Goal: Information Seeking & Learning: Check status

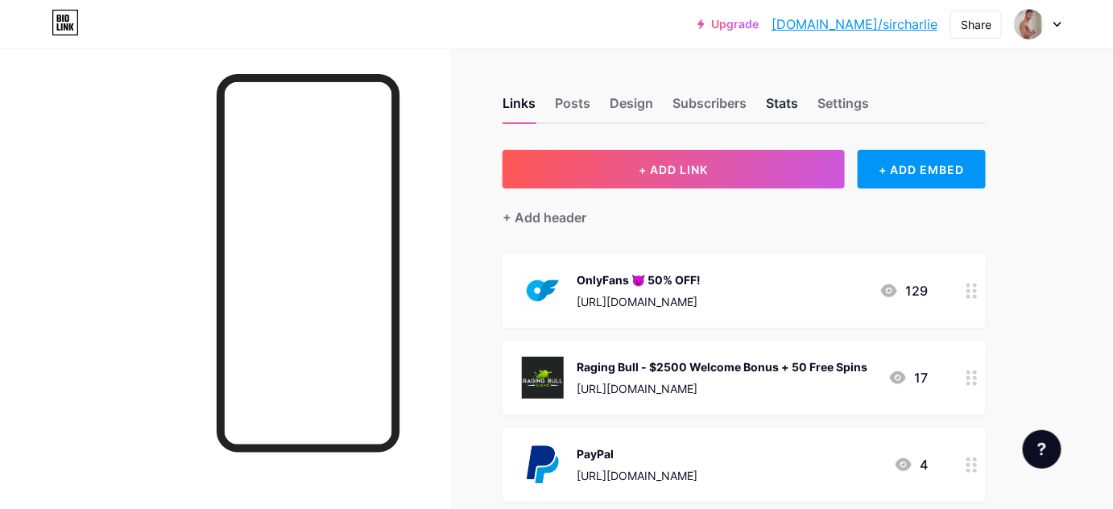
click at [785, 104] on div "Stats" at bounding box center [782, 107] width 32 height 29
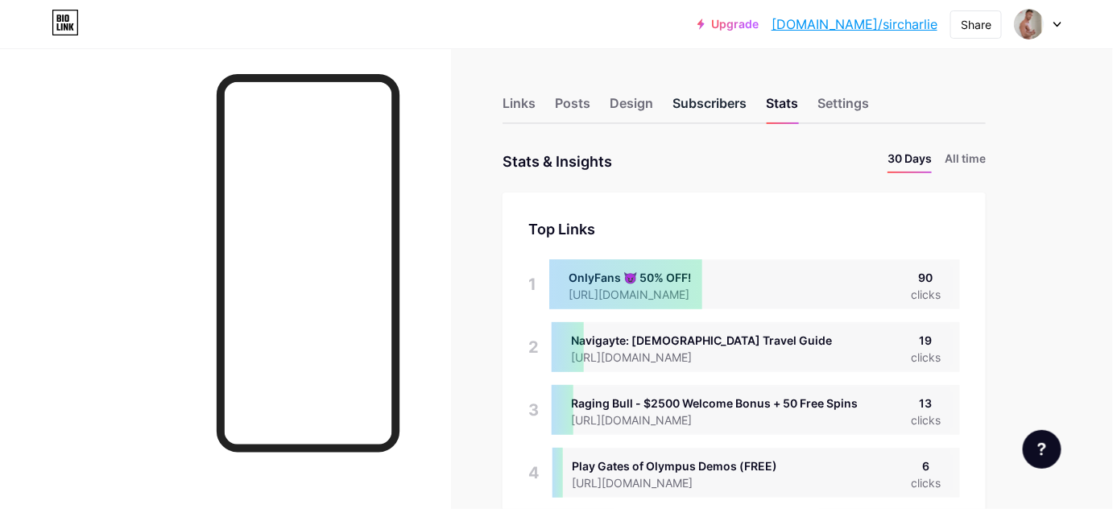
click at [715, 99] on div "Subscribers" at bounding box center [710, 107] width 74 height 29
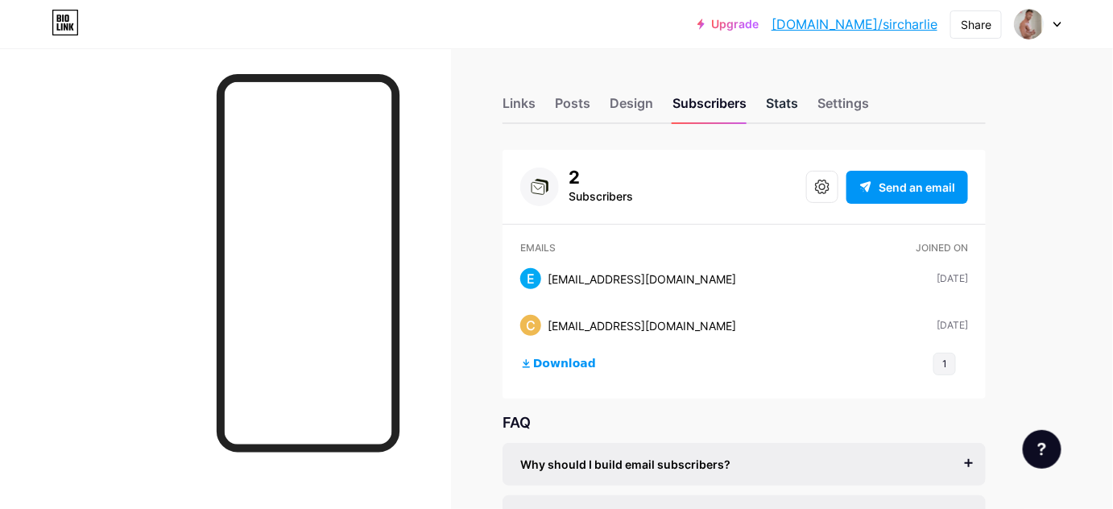
click at [791, 113] on div "Stats" at bounding box center [782, 107] width 32 height 29
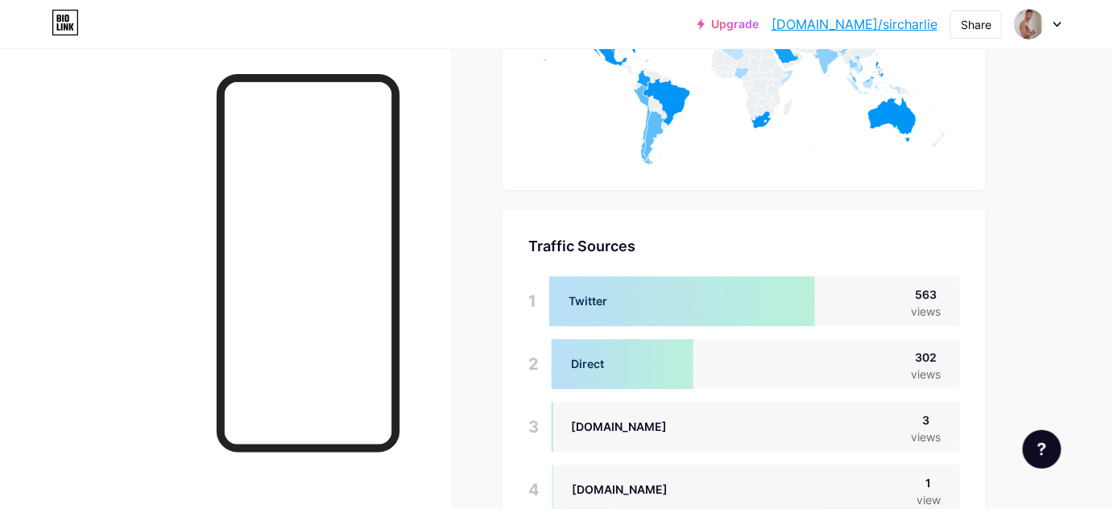
scroll to position [1391, 0]
